Goal: Information Seeking & Learning: Compare options

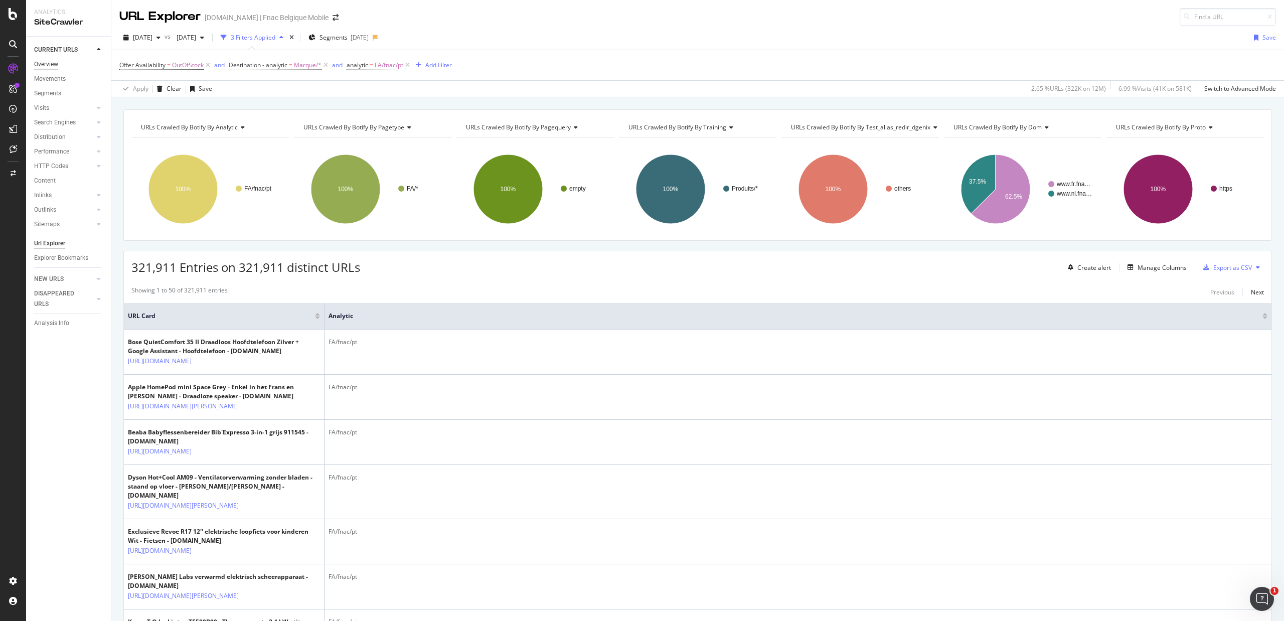
click at [45, 61] on div "Overview" at bounding box center [46, 64] width 24 height 11
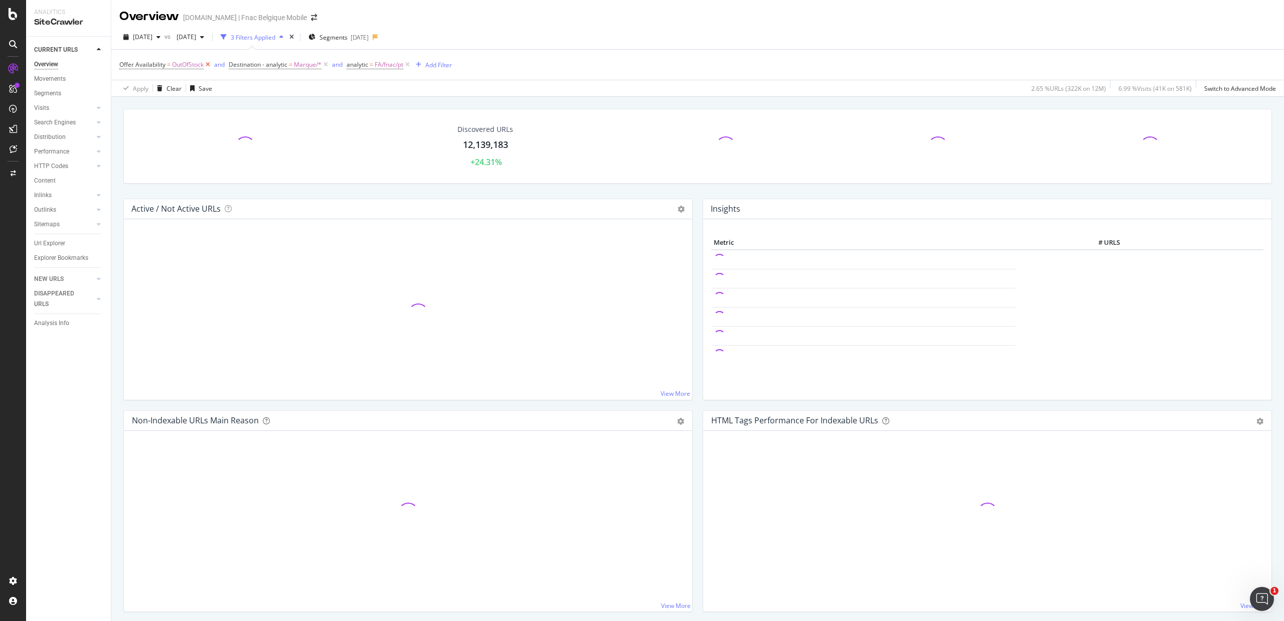
click at [210, 66] on icon at bounding box center [208, 65] width 9 height 10
click at [215, 65] on icon at bounding box center [216, 65] width 9 height 10
click at [181, 64] on icon at bounding box center [180, 65] width 9 height 10
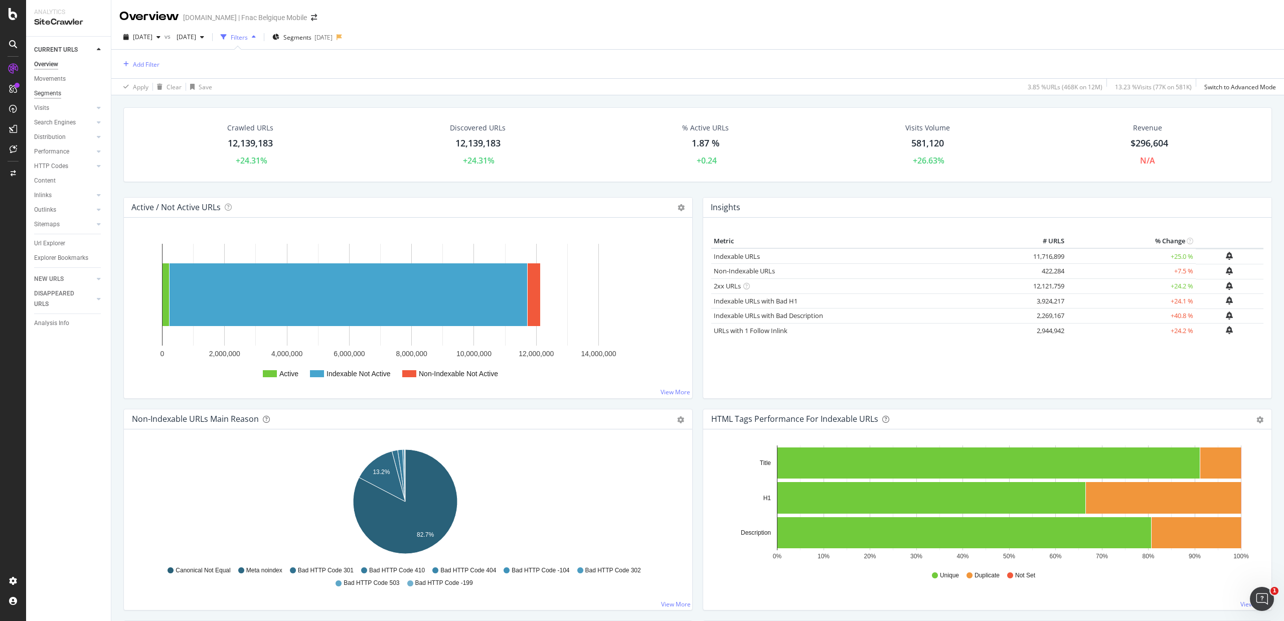
click at [56, 92] on div "Segments" at bounding box center [47, 93] width 27 height 11
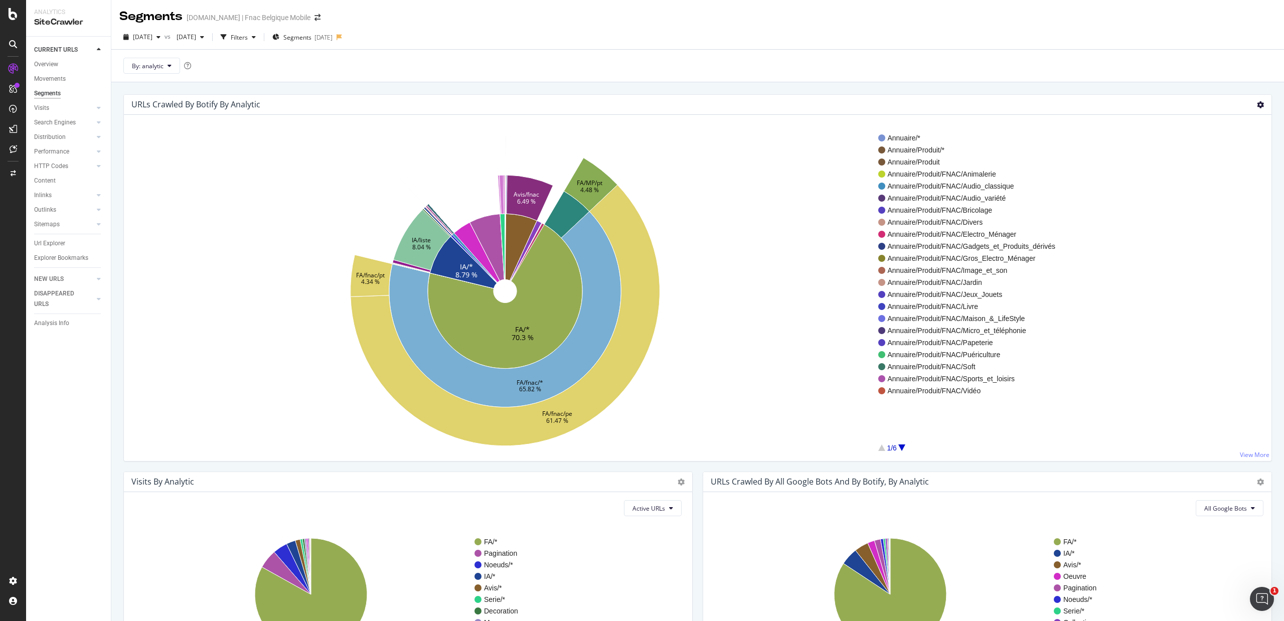
click at [1257, 104] on icon at bounding box center [1260, 104] width 7 height 7
click at [1225, 155] on span "Table" at bounding box center [1232, 160] width 80 height 14
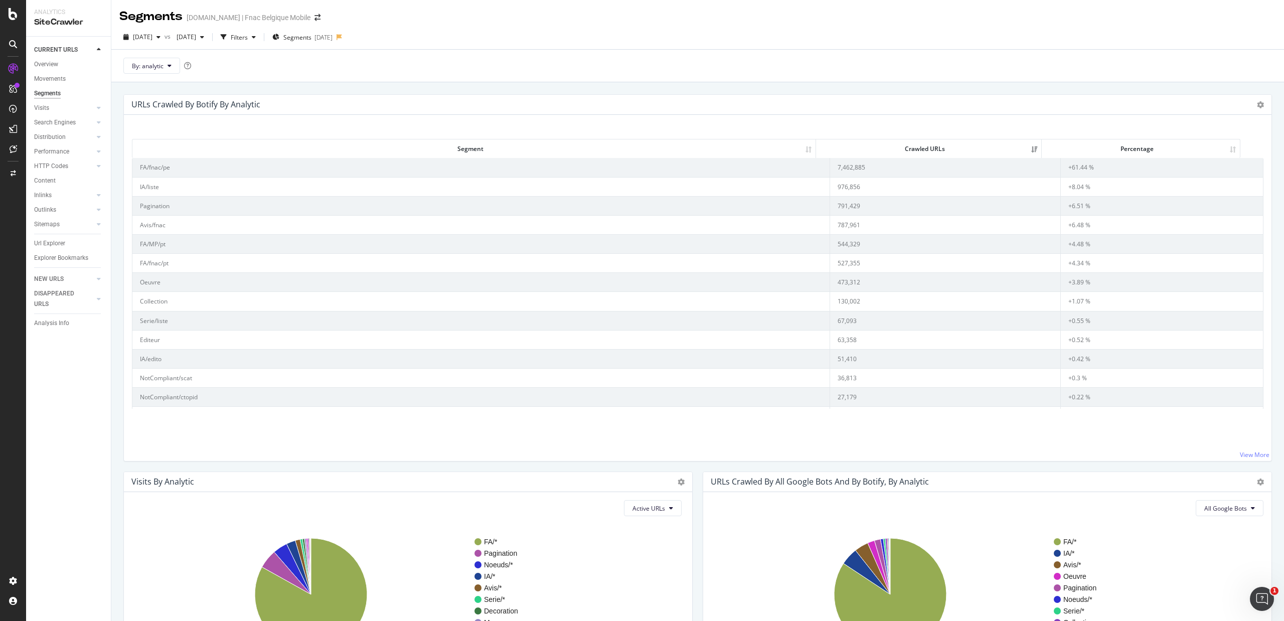
click at [1061, 167] on td "+61.44 %" at bounding box center [1162, 167] width 202 height 19
click at [208, 40] on div "button" at bounding box center [202, 37] width 12 height 6
click at [212, 107] on div "[DATE]" at bounding box center [217, 110] width 50 height 9
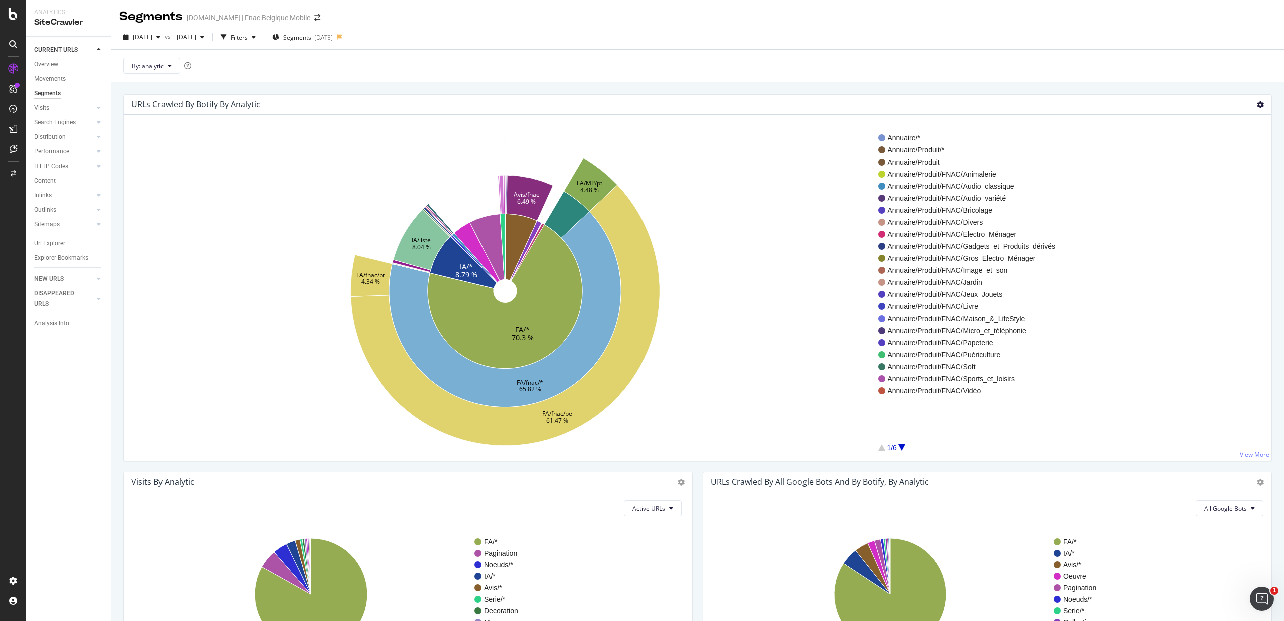
click at [1257, 107] on icon at bounding box center [1260, 104] width 7 height 7
click at [1205, 157] on span "Table" at bounding box center [1232, 160] width 80 height 14
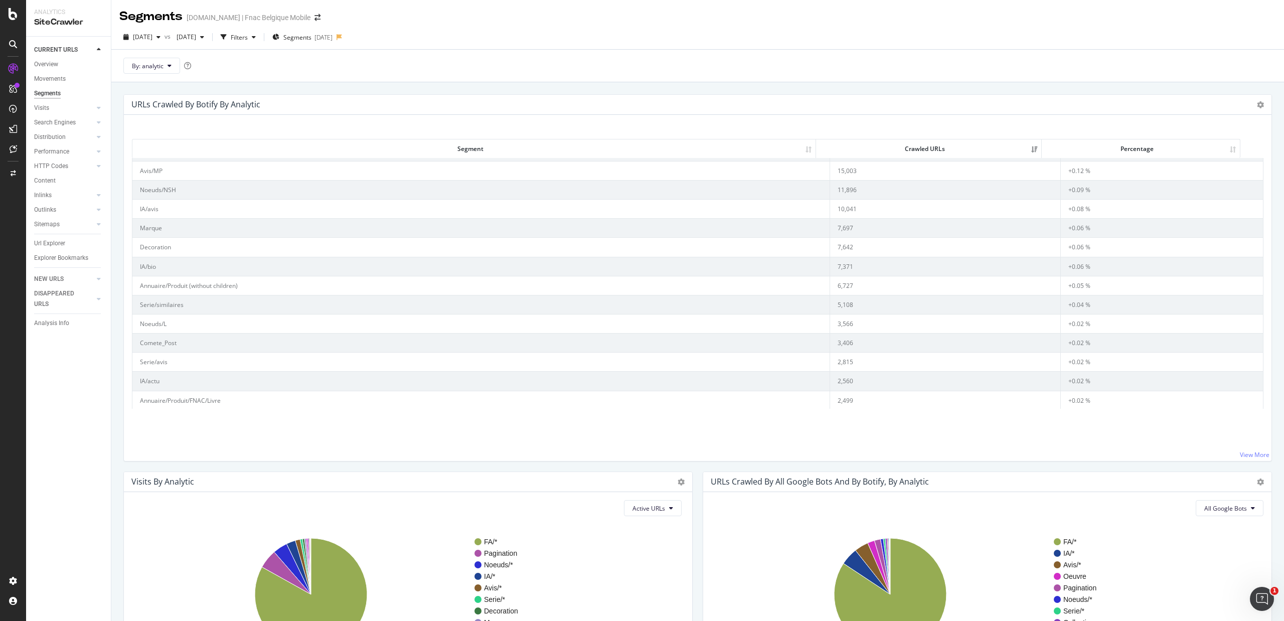
scroll to position [401, 0]
click at [1257, 103] on icon at bounding box center [1260, 104] width 7 height 7
click at [1215, 155] on span "Table" at bounding box center [1232, 160] width 80 height 14
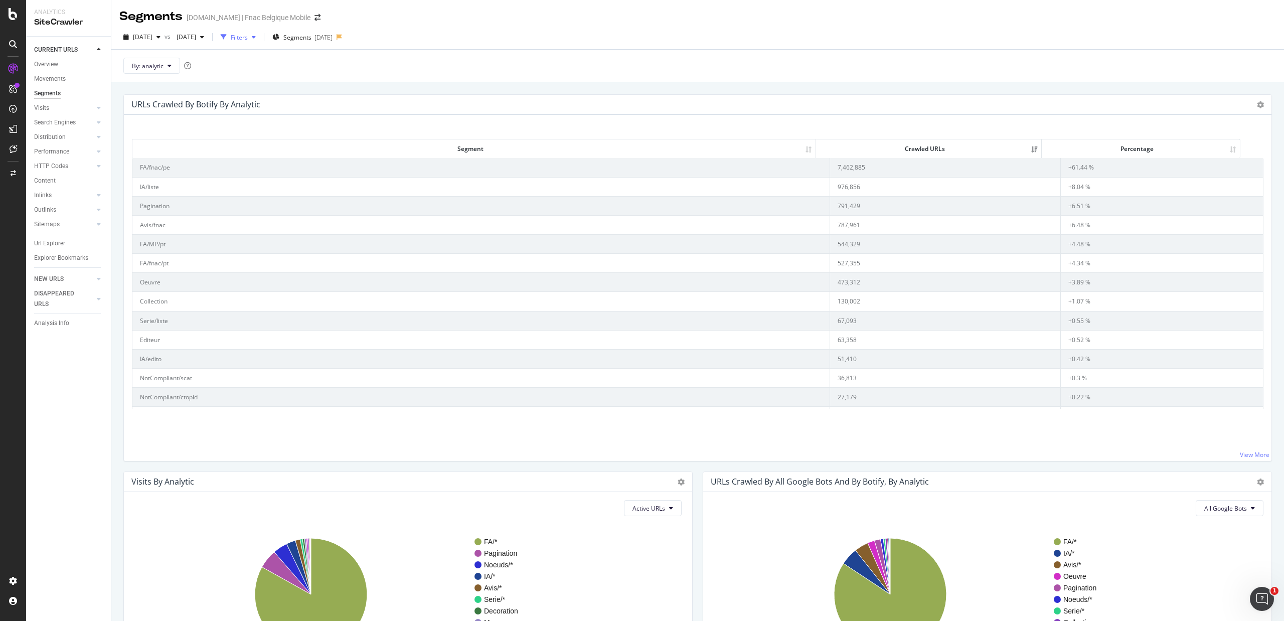
click at [248, 39] on div "Filters" at bounding box center [239, 37] width 17 height 9
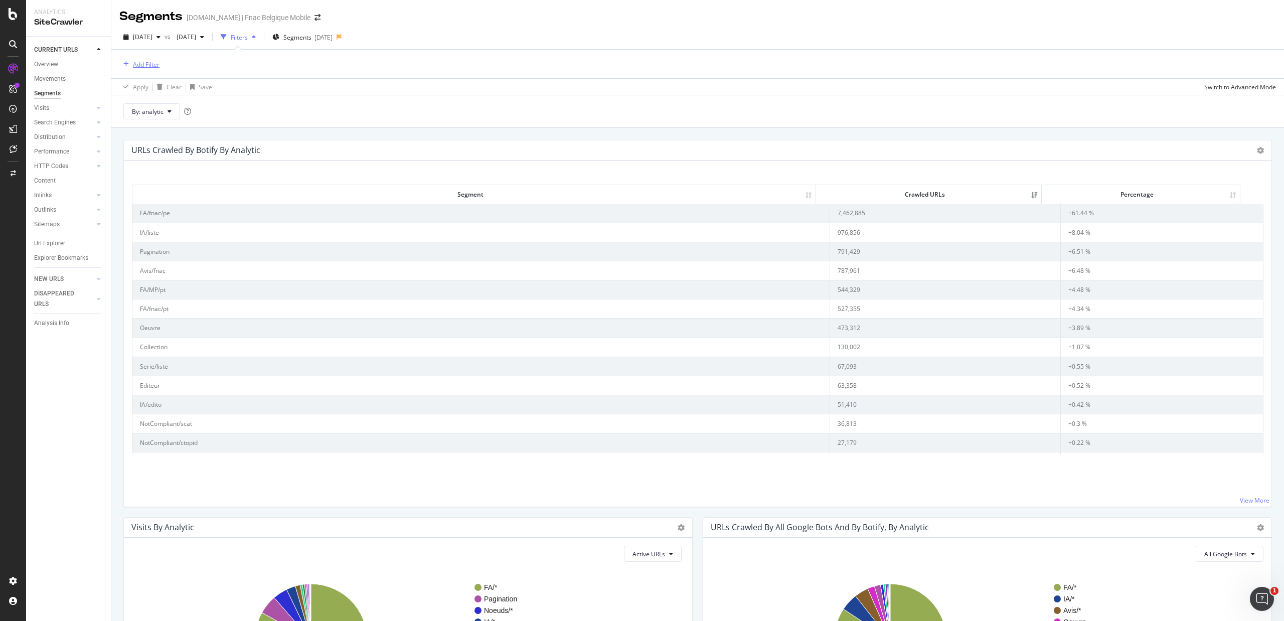
click at [132, 62] on div "Add Filter" at bounding box center [139, 64] width 40 height 11
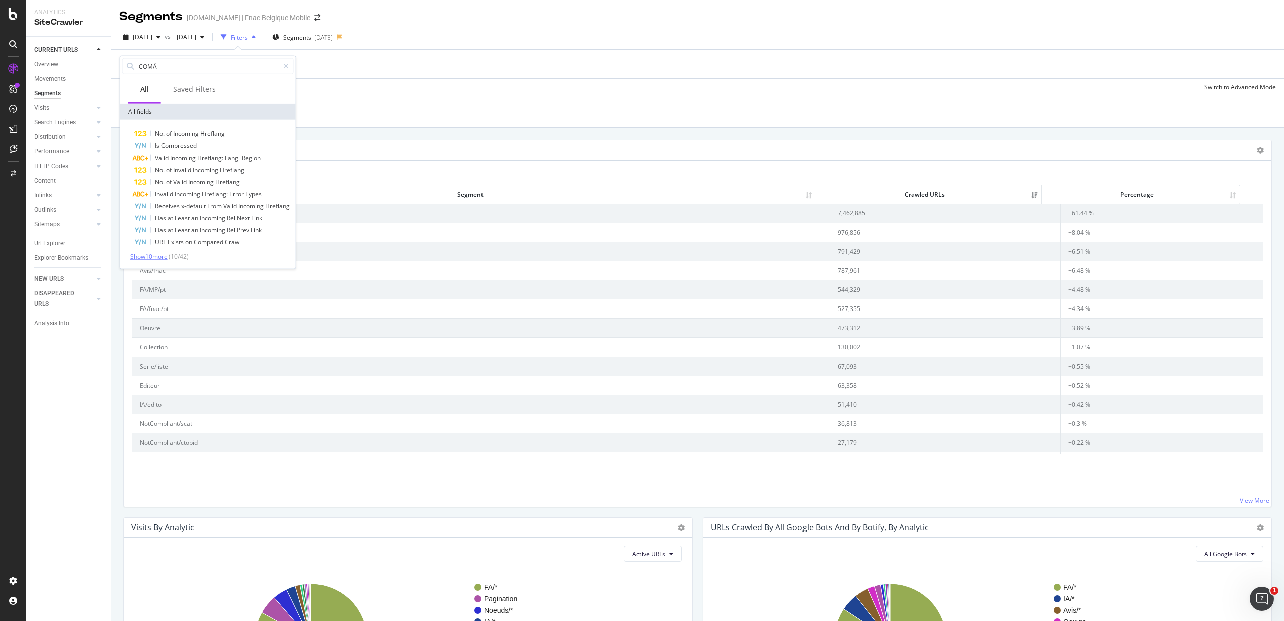
type input "COMÄ"
click at [166, 254] on span "Show 10 more" at bounding box center [148, 256] width 37 height 9
click at [370, 100] on div "By: analytic" at bounding box center [697, 111] width 1173 height 33
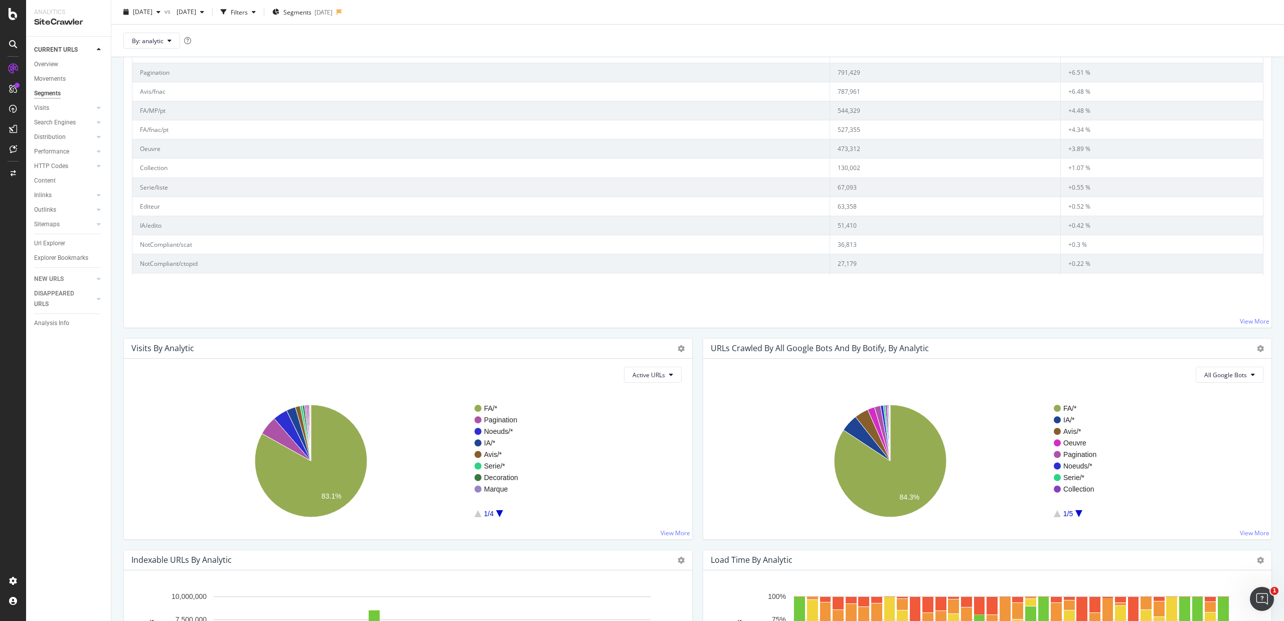
scroll to position [0, 0]
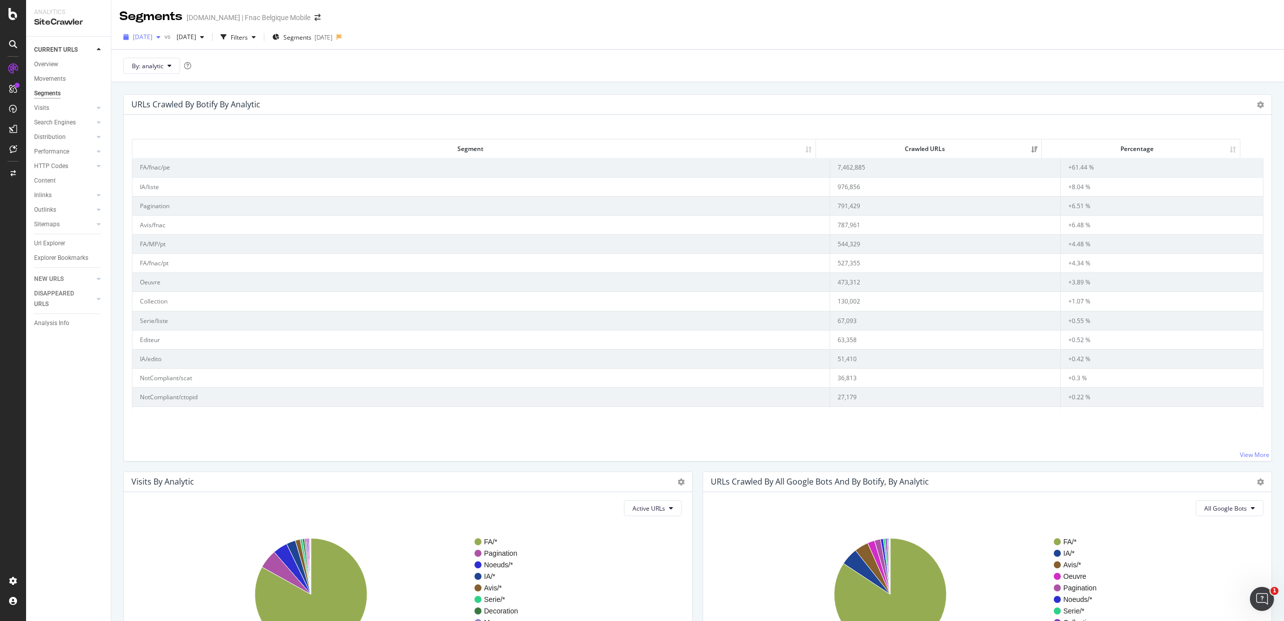
click at [153, 38] on span "[DATE]" at bounding box center [143, 37] width 20 height 9
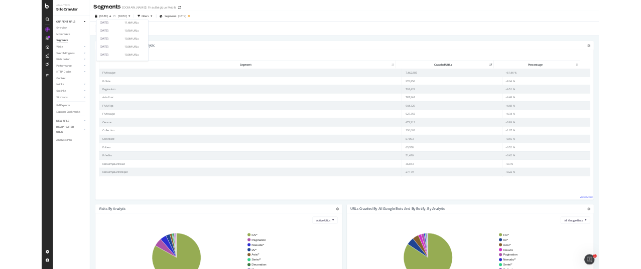
scroll to position [406, 0]
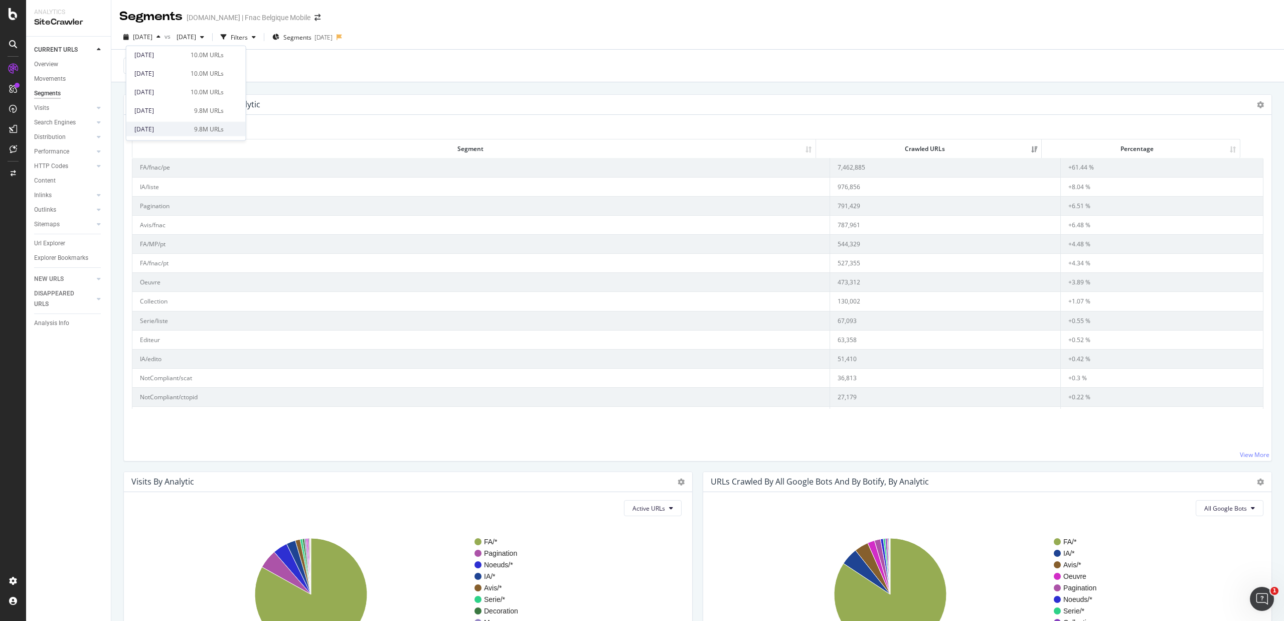
click at [165, 127] on div "[DATE]" at bounding box center [161, 128] width 54 height 9
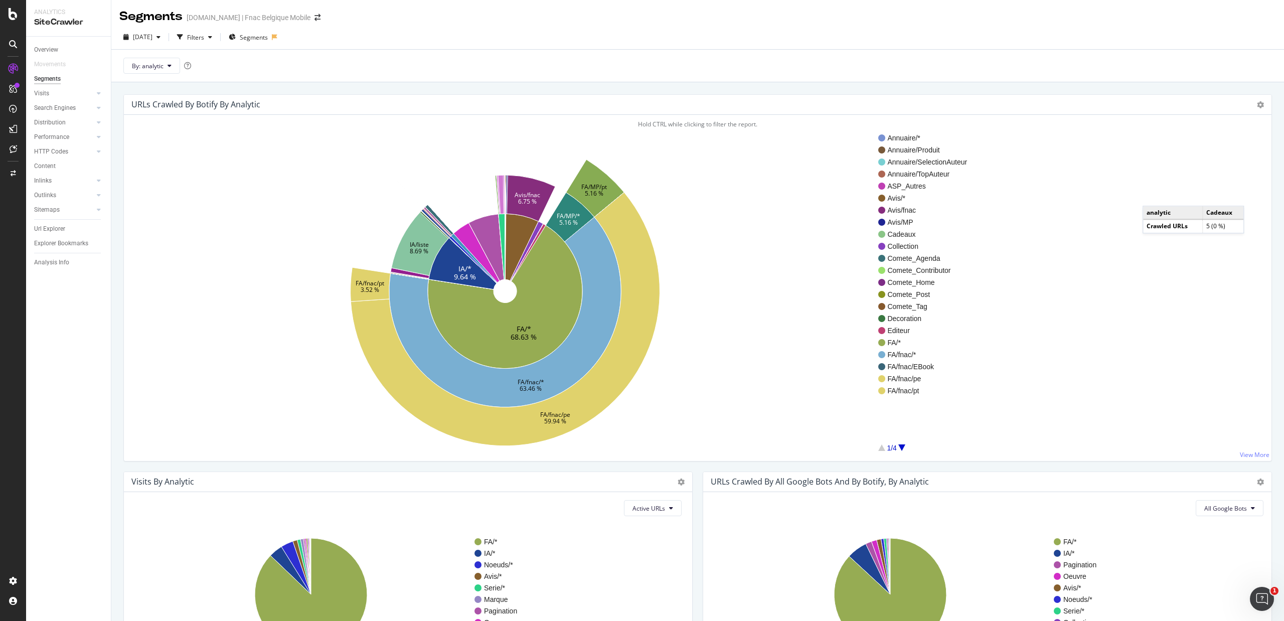
click at [1259, 109] on div "URLs Crawled By Botify By analytic Sunburst Treemap Table Expand Export as CSV" at bounding box center [698, 105] width 1148 height 20
click at [1253, 105] on div "URLs Crawled By Botify By analytic Sunburst Treemap Table Expand Export as CSV" at bounding box center [698, 105] width 1148 height 20
click at [1257, 105] on icon at bounding box center [1260, 104] width 7 height 7
click at [1231, 152] on link "Table" at bounding box center [1232, 159] width 80 height 19
click at [1253, 100] on div "URLs Crawled By Botify By analytic Sunburst Treemap Table Expand Export as CSV" at bounding box center [698, 105] width 1148 height 20
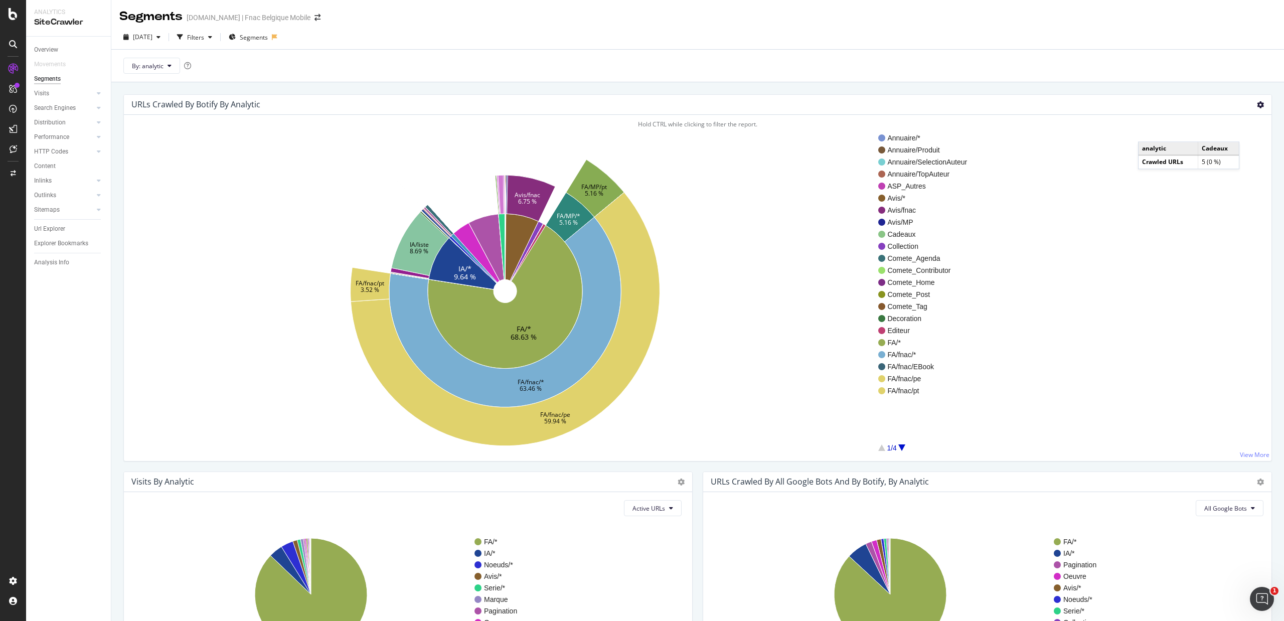
click at [1257, 104] on icon at bounding box center [1260, 104] width 7 height 7
click at [1229, 155] on span "Table" at bounding box center [1232, 160] width 80 height 14
